Goal: Transaction & Acquisition: Download file/media

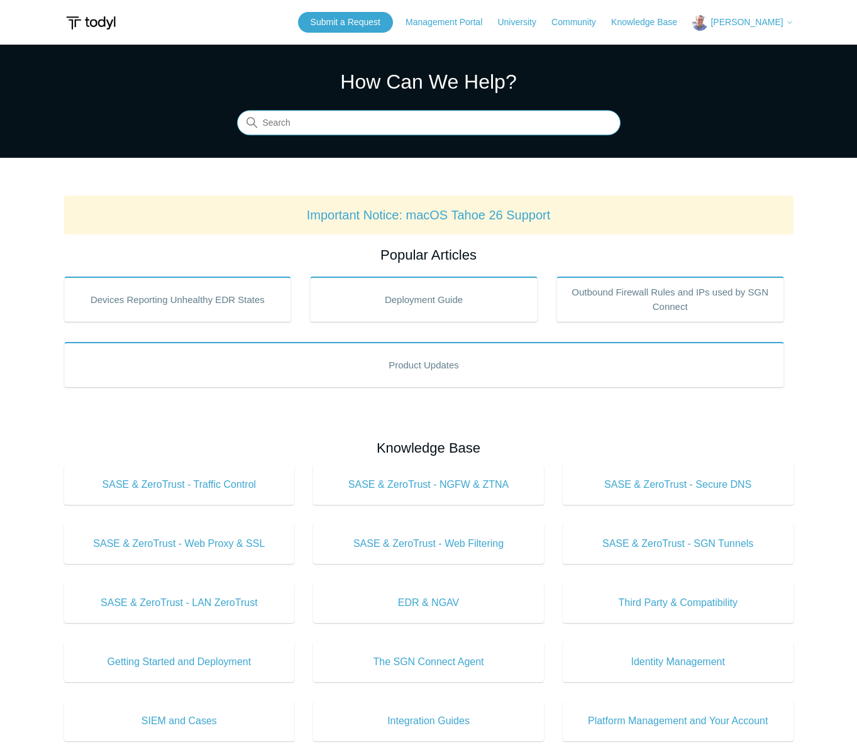
click at [424, 134] on input "Search" at bounding box center [429, 123] width 384 height 25
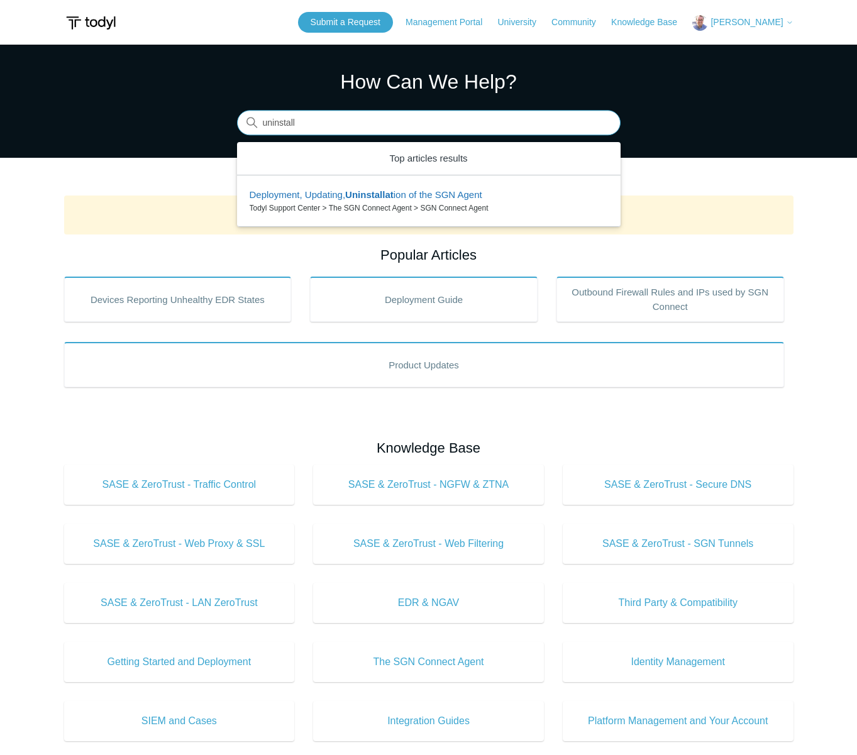
type input "uninstall"
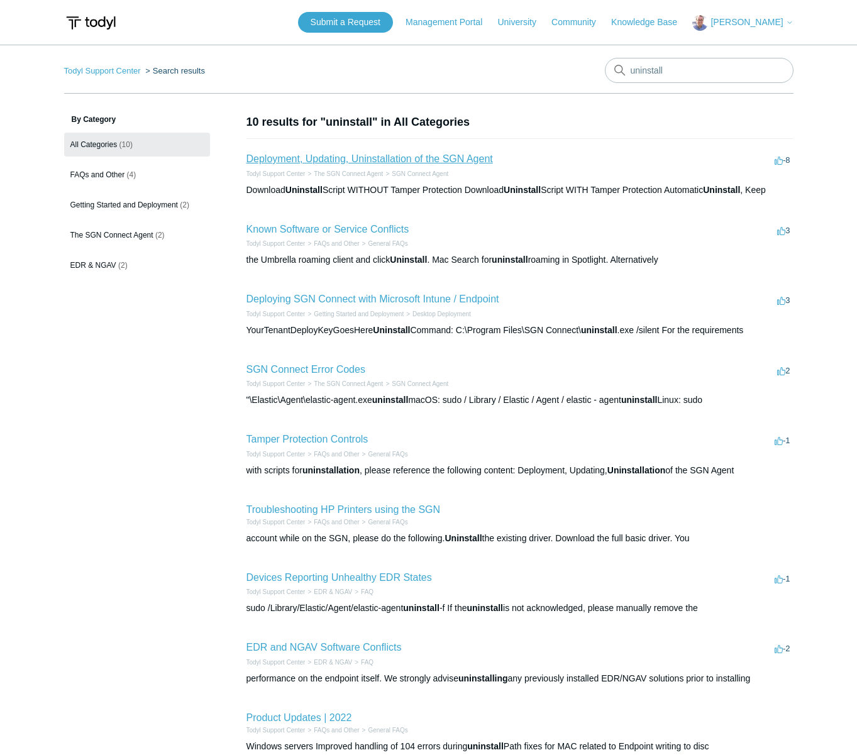
click at [382, 160] on link "Deployment, Updating, Uninstallation of the SGN Agent" at bounding box center [369, 158] width 246 height 11
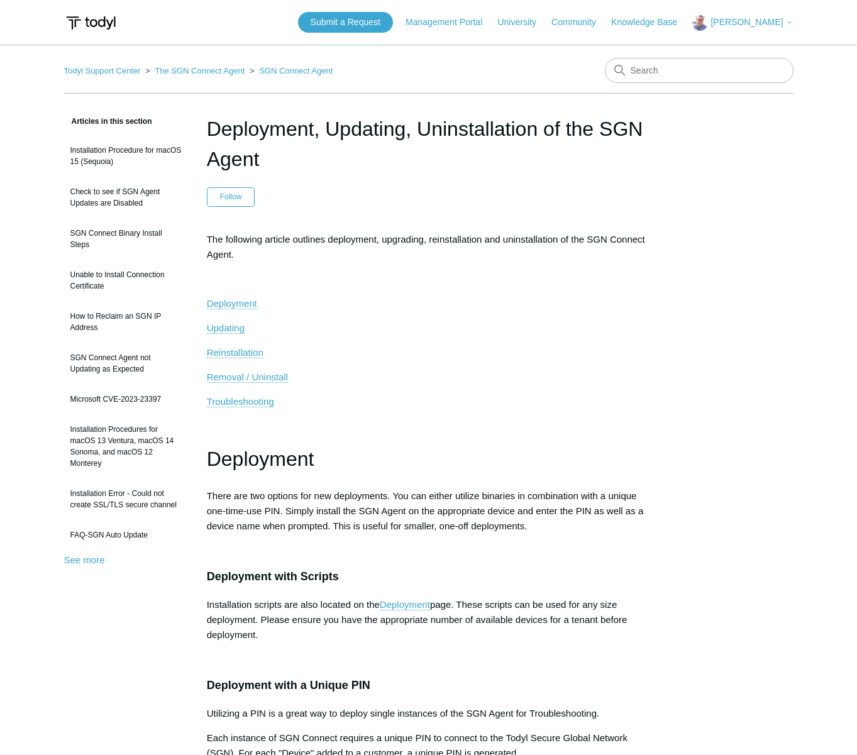
scroll to position [1, 0]
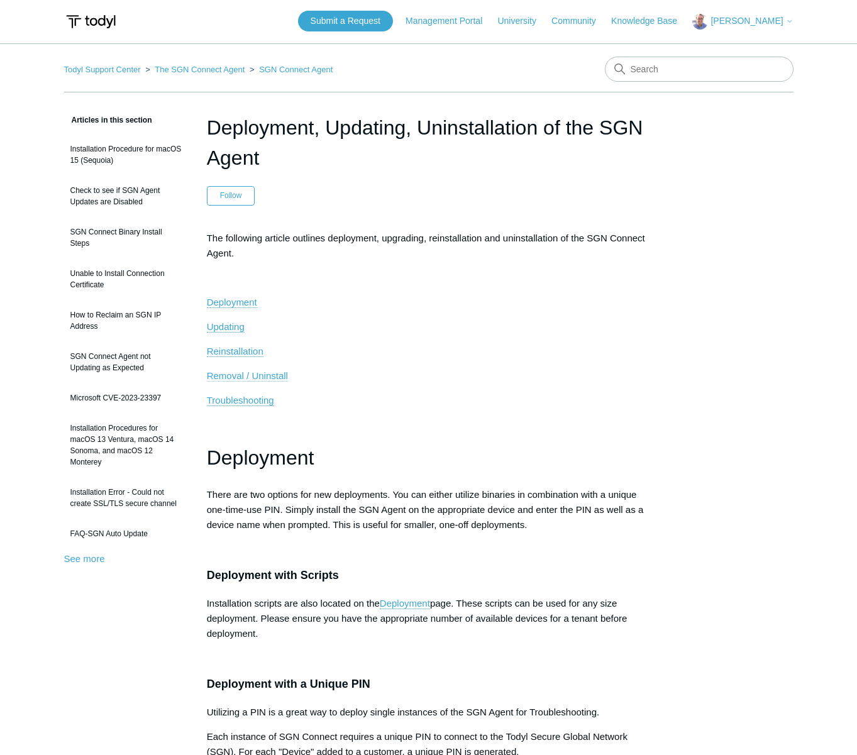
click at [246, 376] on span "Removal / Uninstall" at bounding box center [247, 375] width 81 height 11
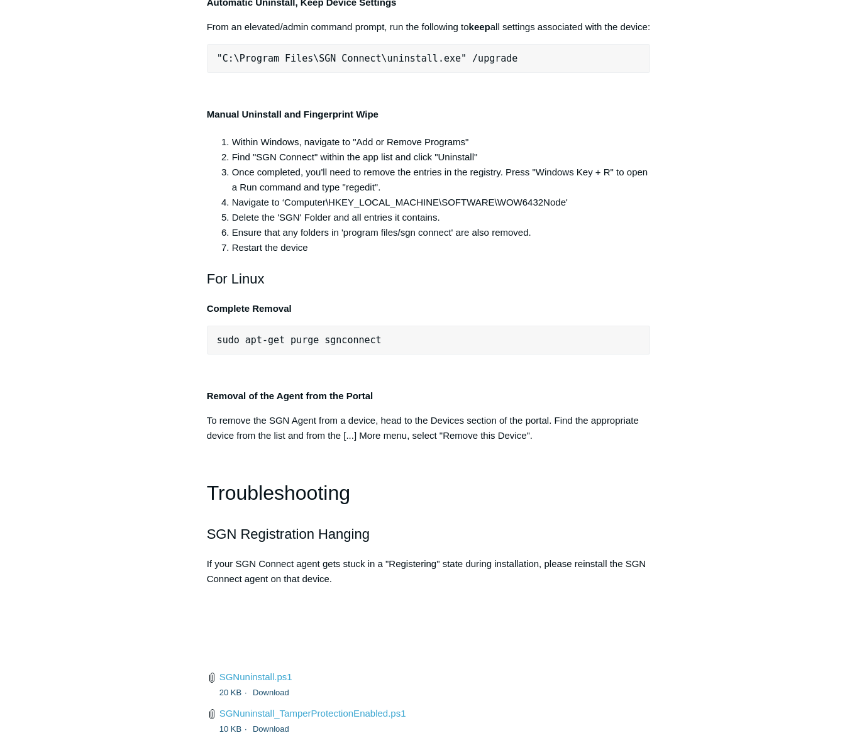
scroll to position [2492, 0]
